Goal: Task Accomplishment & Management: Manage account settings

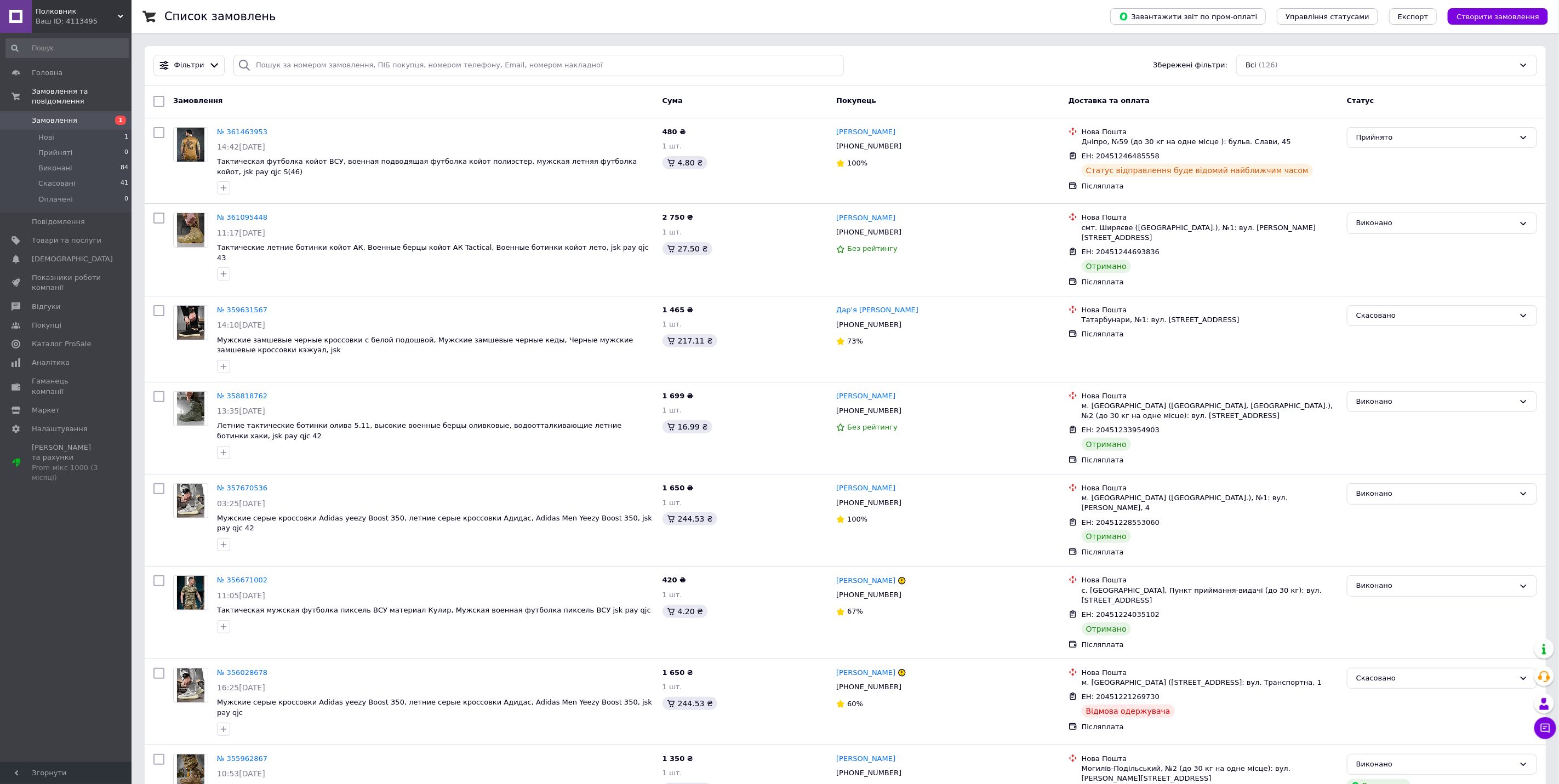
drag, startPoint x: 74, startPoint y: 121, endPoint x: 73, endPoint y: 114, distance: 7.1
click at [74, 130] on li "Нові 1" at bounding box center [67, 137] width 135 height 15
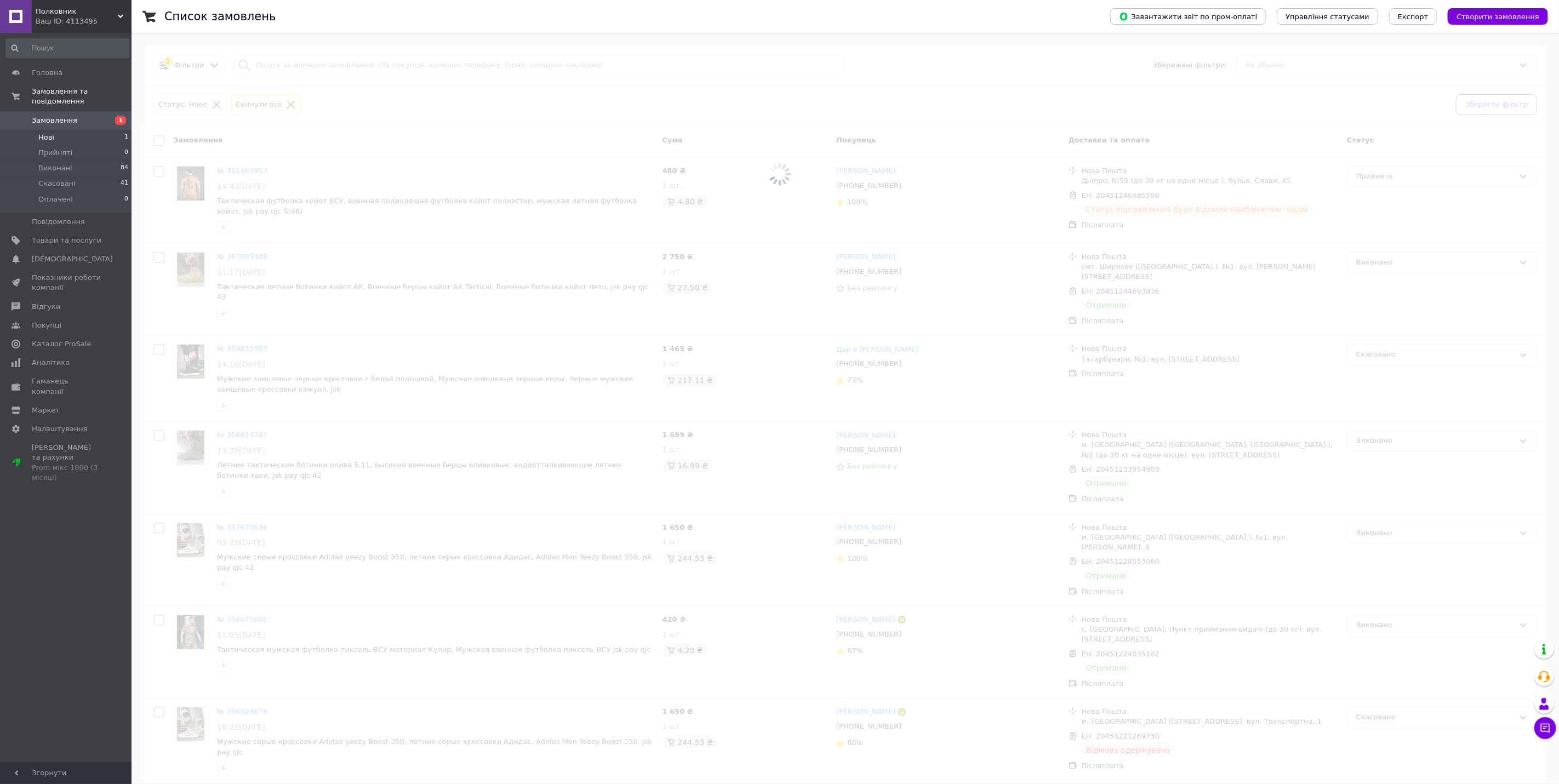
click at [71, 116] on span "Замовлення" at bounding box center [67, 121] width 70 height 10
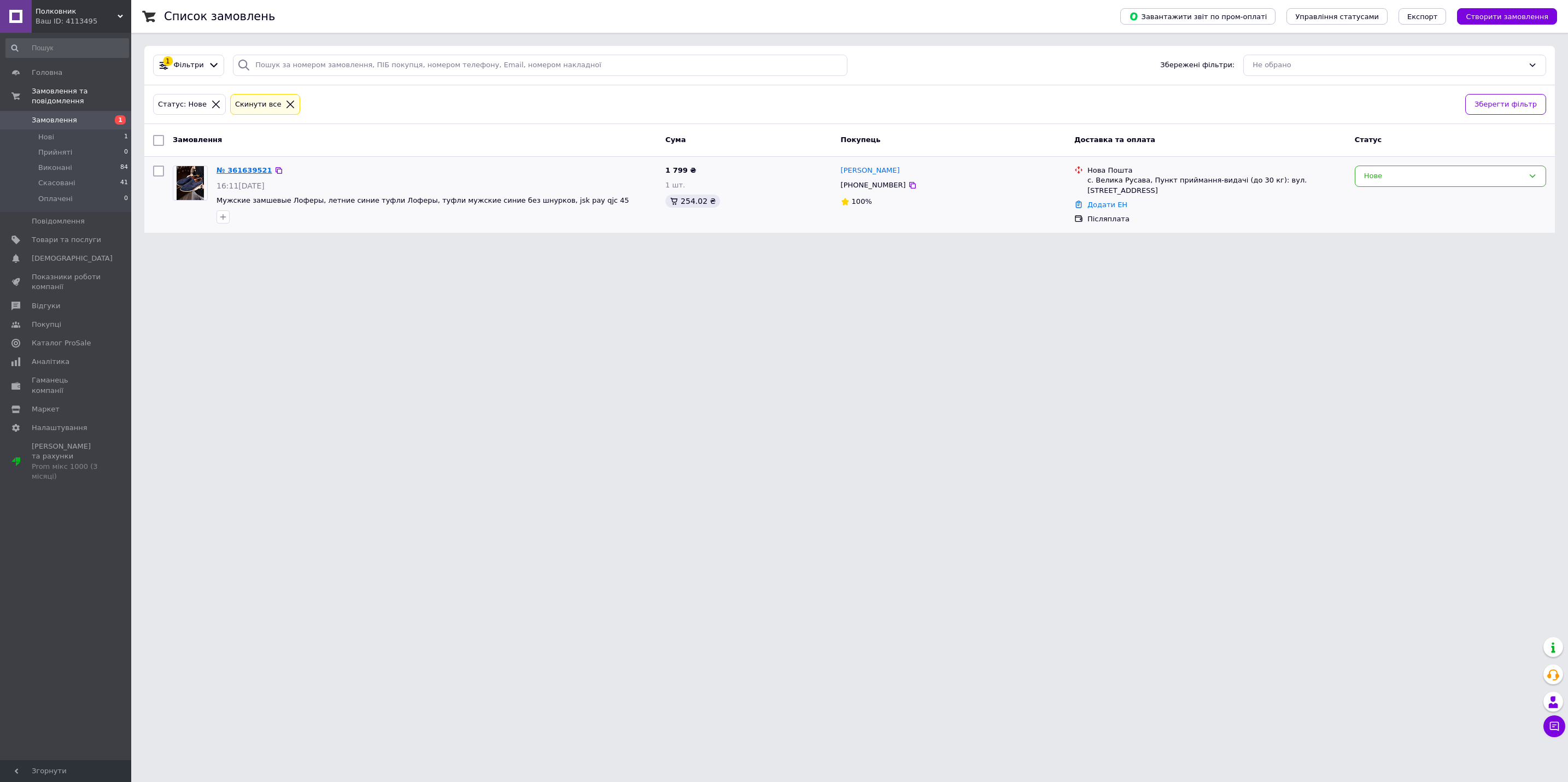
click at [217, 175] on link "№ 361639521" at bounding box center [245, 170] width 56 height 8
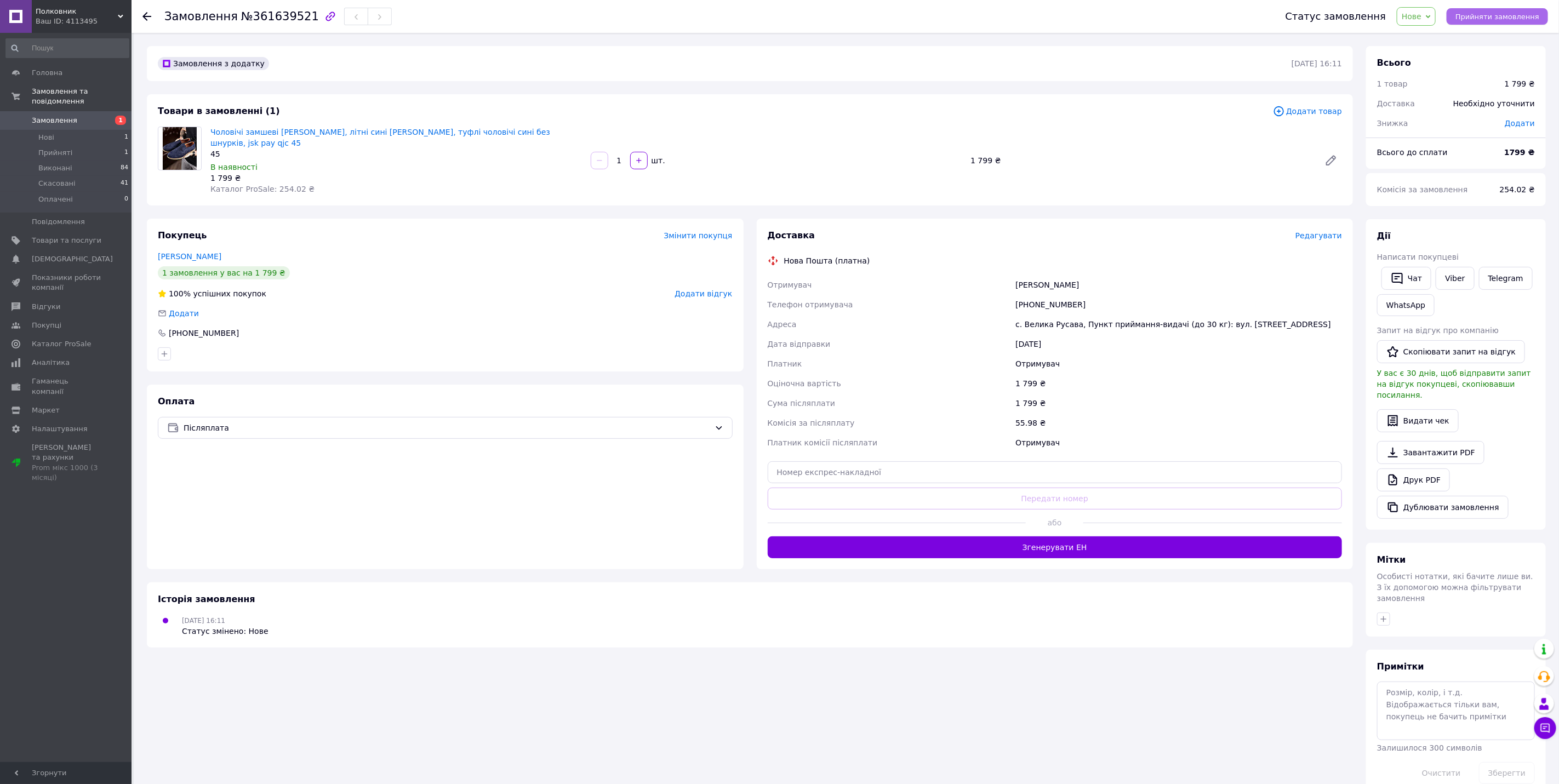
click at [1500, 15] on span "Прийняти замовлення" at bounding box center [1497, 16] width 84 height 8
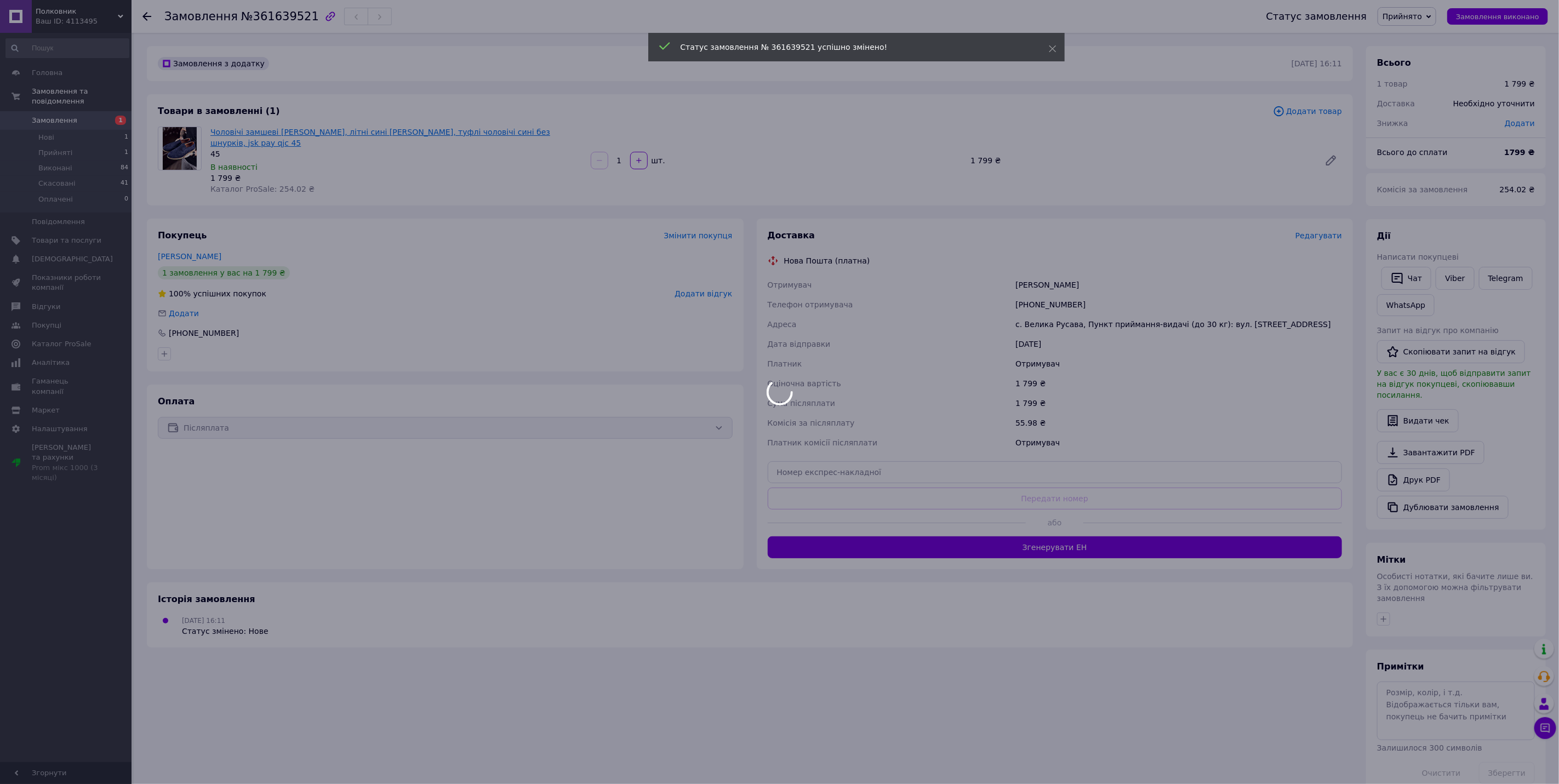
click at [296, 131] on link "Чоловічі замшеві [PERSON_NAME], літні сині [PERSON_NAME], туфлі чоловічі сині б…" at bounding box center [380, 137] width 340 height 20
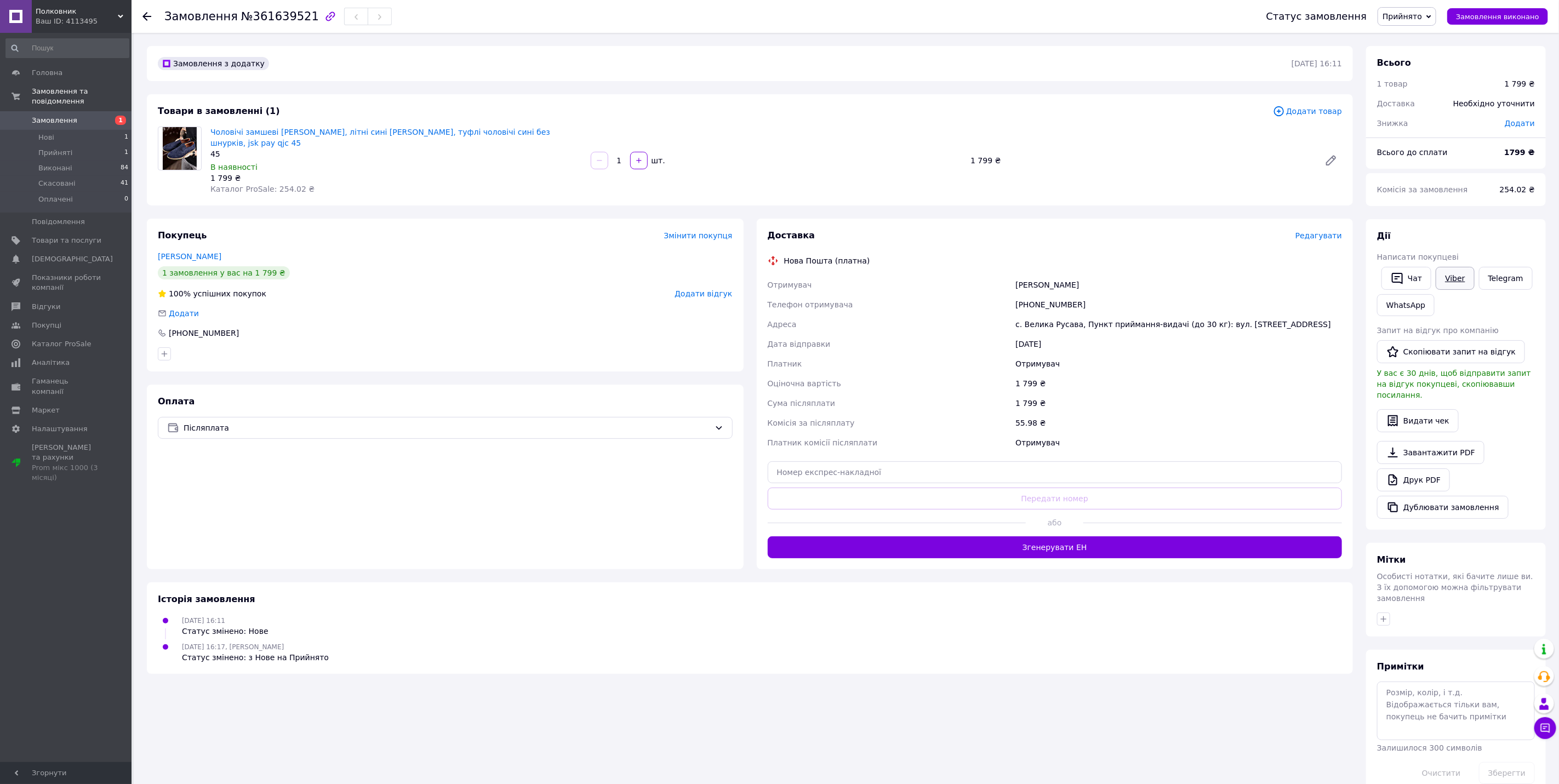
click at [1452, 268] on link "Viber" at bounding box center [1455, 278] width 38 height 23
click at [1347, 331] on div "Доставка Редагувати Нова Пошта (платна) Отримувач [PERSON_NAME] Телефон отримув…" at bounding box center [1055, 394] width 597 height 351
click at [1385, 304] on link "WhatsApp" at bounding box center [1406, 305] width 57 height 22
drag, startPoint x: 1519, startPoint y: 282, endPoint x: 1513, endPoint y: 282, distance: 6.0
click at [1519, 282] on link "Telegram" at bounding box center [1506, 278] width 54 height 23
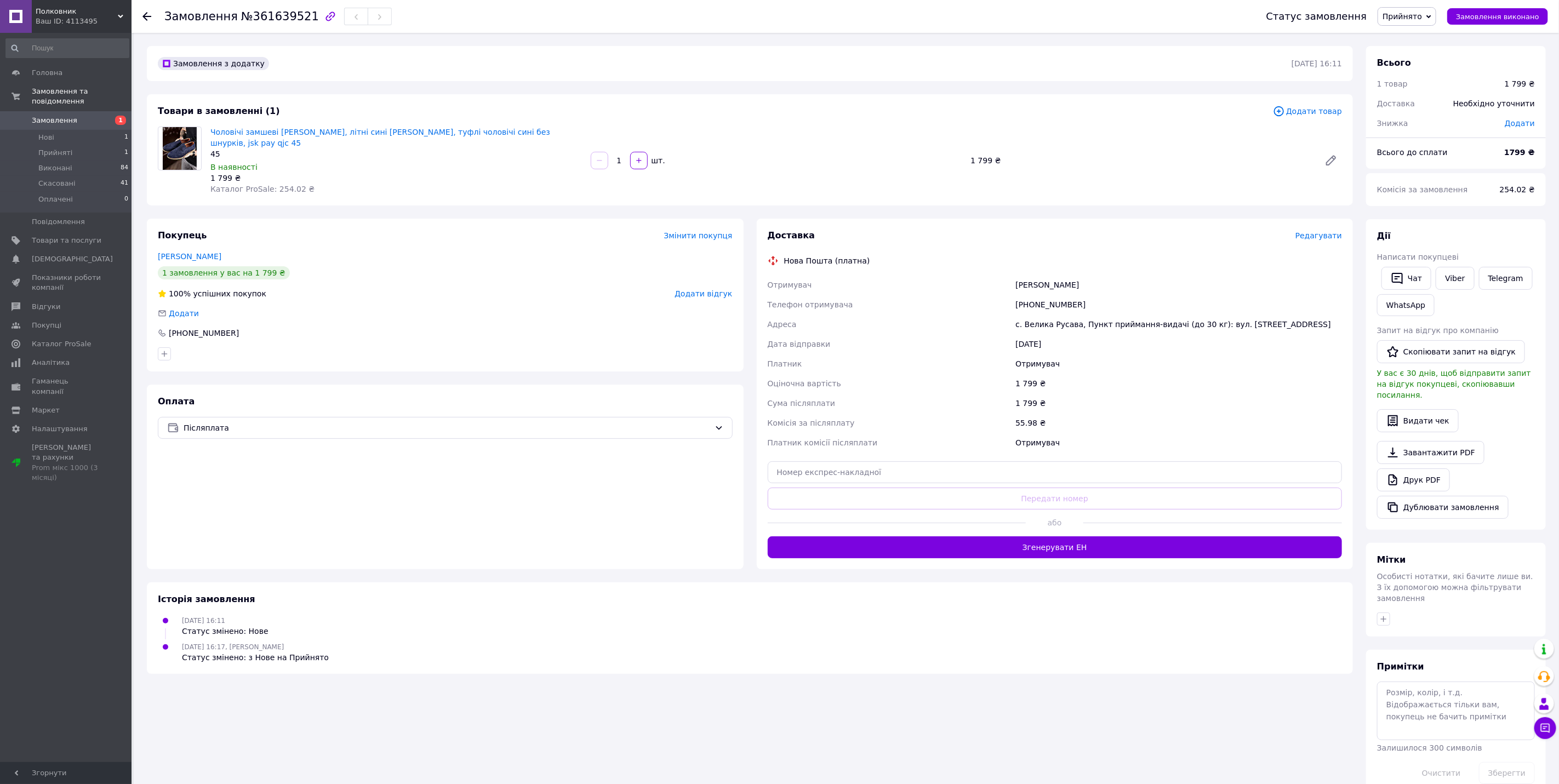
click at [1018, 276] on div "[PERSON_NAME]" at bounding box center [1179, 285] width 331 height 20
click at [1033, 278] on div "[PERSON_NAME]" at bounding box center [1179, 285] width 331 height 20
click at [1077, 275] on div "[PERSON_NAME]" at bounding box center [1179, 285] width 331 height 20
drag, startPoint x: 1077, startPoint y: 273, endPoint x: 1014, endPoint y: 272, distance: 63.0
click at [1015, 275] on div "[PERSON_NAME]" at bounding box center [1179, 285] width 331 height 20
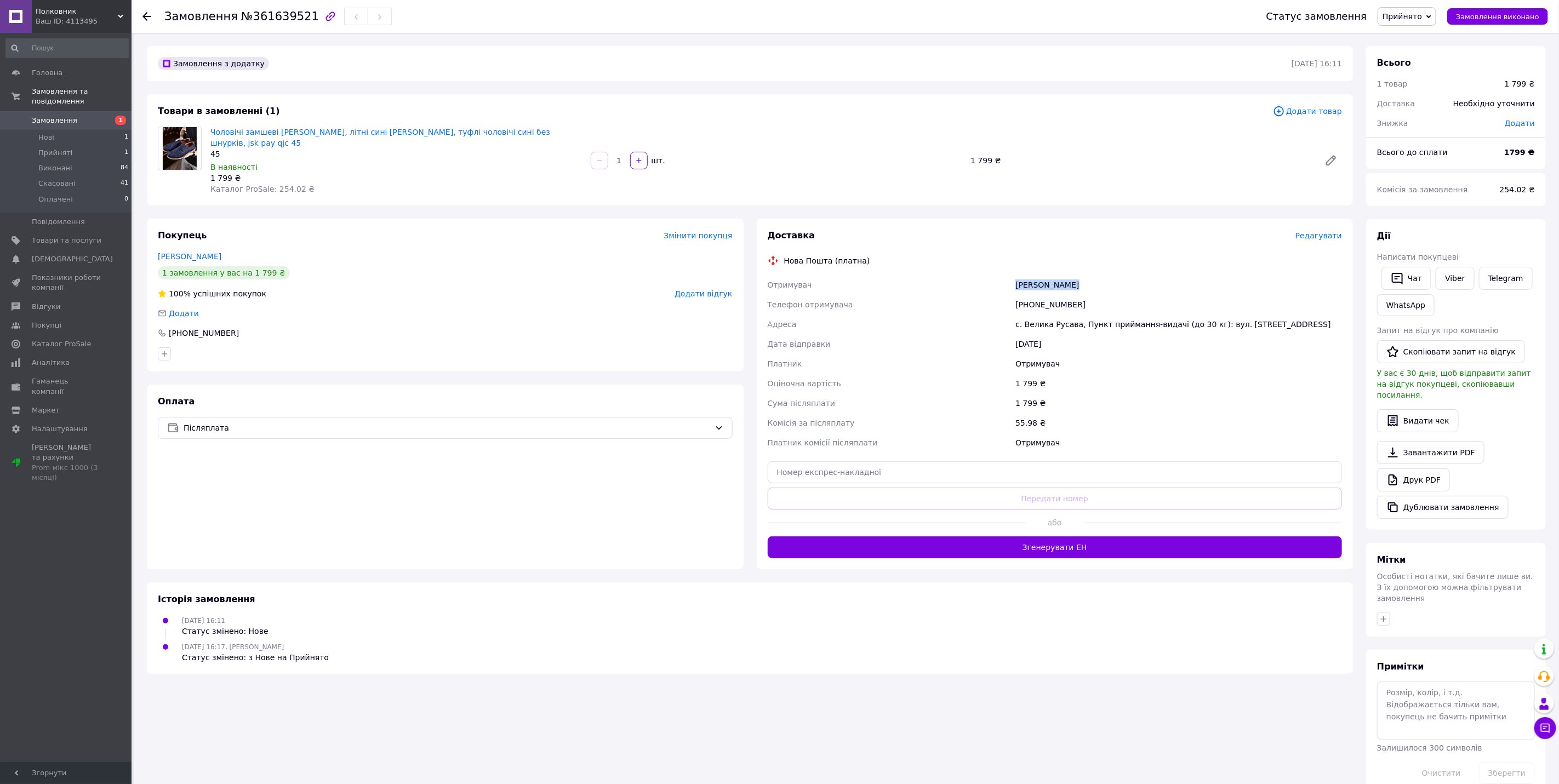
copy div "[PERSON_NAME]"
click at [1037, 295] on div "[PHONE_NUMBER]" at bounding box center [1179, 304] width 331 height 20
copy div "380681008661"
click at [1030, 315] on div "с. Велика Русава, Пункт приймання-видачі (до 30 кг): вул. [STREET_ADDRESS]" at bounding box center [1179, 325] width 331 height 20
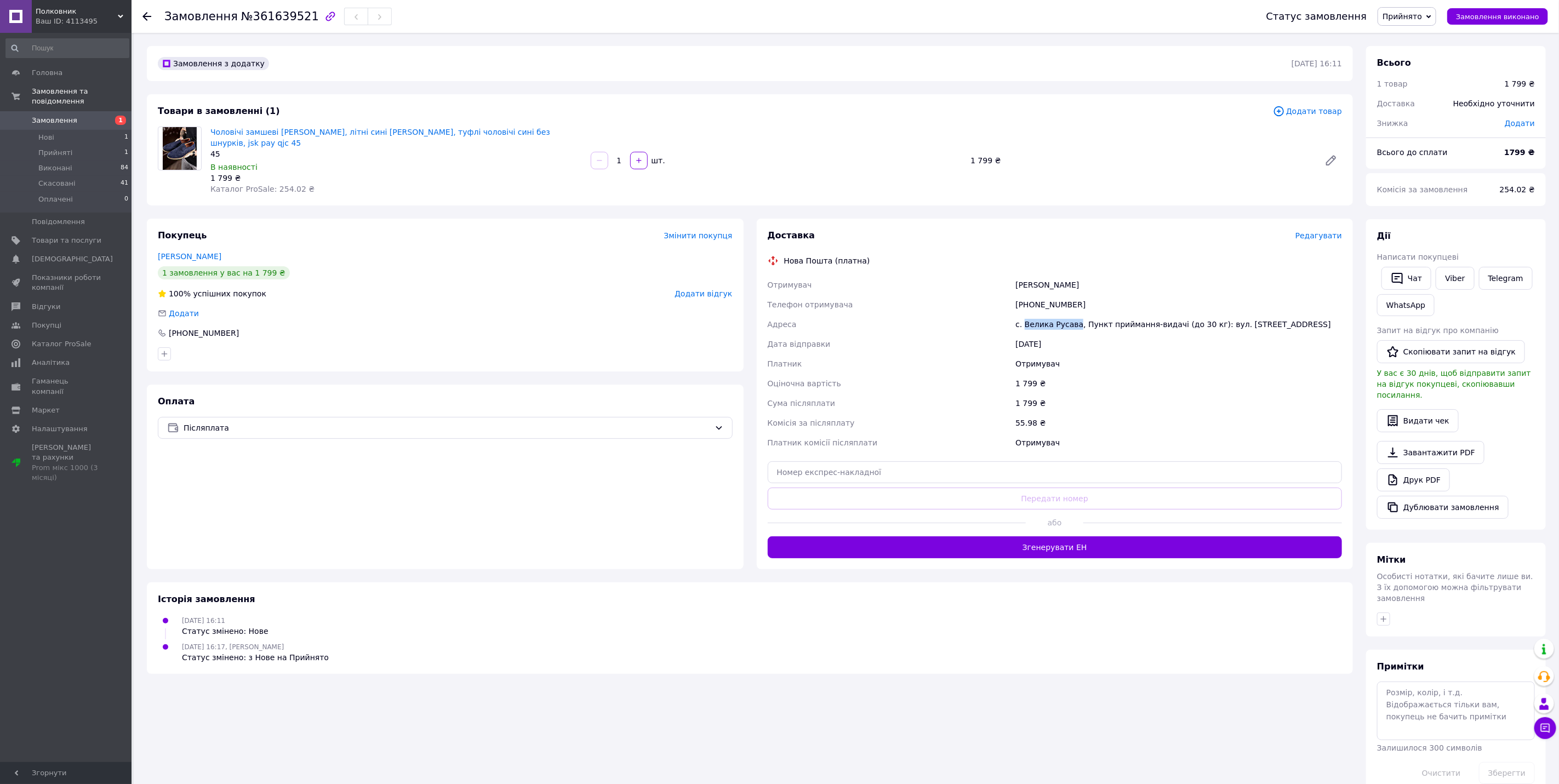
drag, startPoint x: 1030, startPoint y: 311, endPoint x: 1056, endPoint y: 306, distance: 26.5
click at [1056, 315] on div "с. Велика Русава, Пункт приймання-видачі (до 30 кг): вул. [STREET_ADDRESS]" at bounding box center [1179, 325] width 331 height 20
copy div "Велика Русава"
click at [1031, 461] on input "text" at bounding box center [1055, 472] width 575 height 22
paste input "20451247329640"
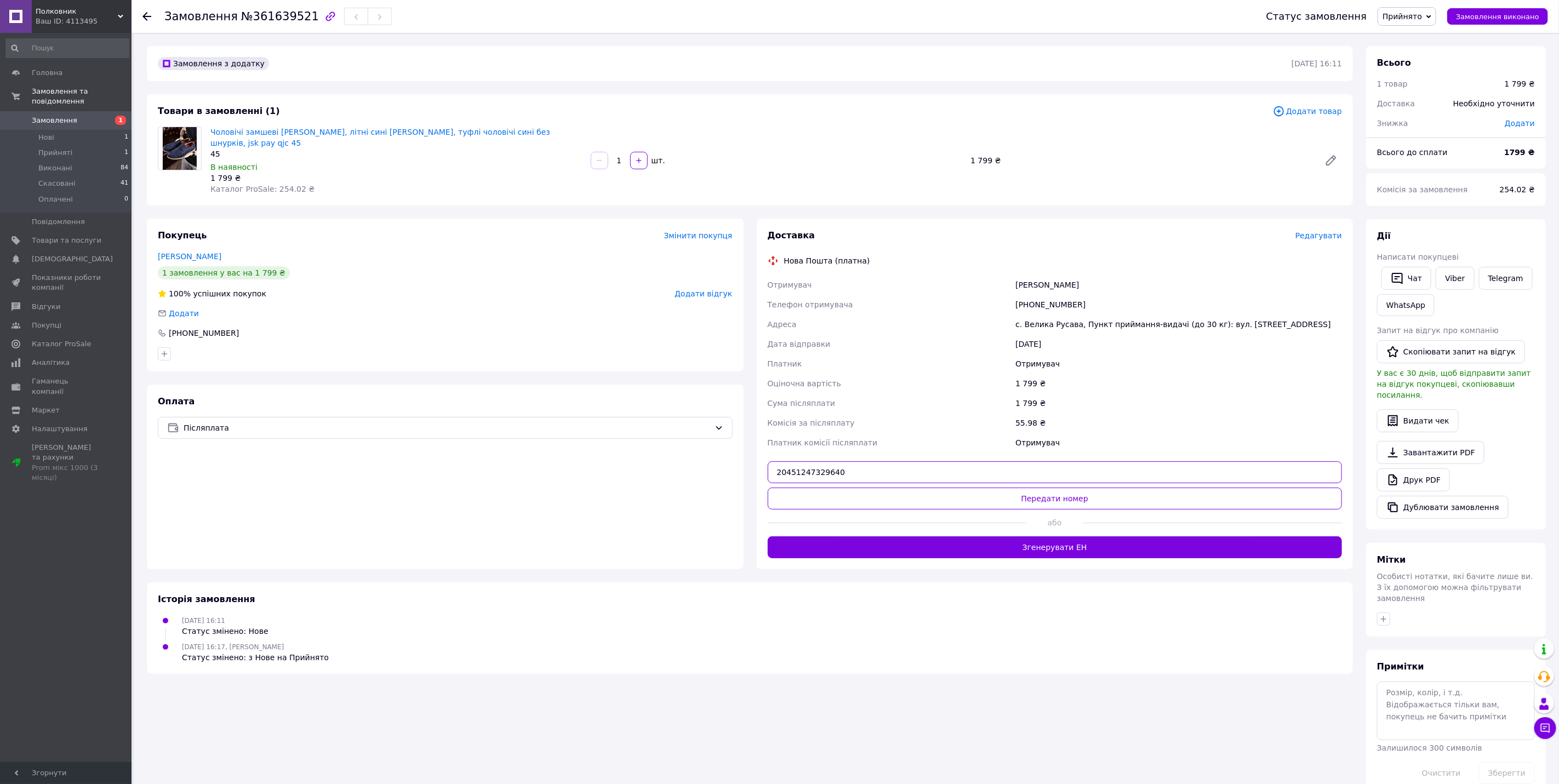
type input "20451247329640"
click at [1020, 492] on button "Передати номер" at bounding box center [1055, 498] width 575 height 22
